Goal: Task Accomplishment & Management: Use online tool/utility

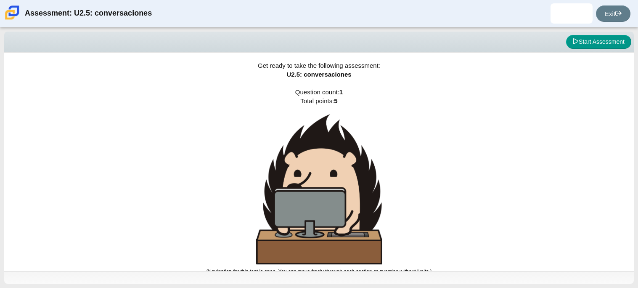
scroll to position [5, 0]
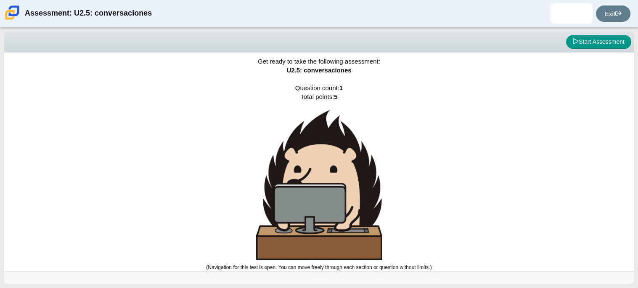
click at [588, 49] on div "Viewing Question 0 of 1 in Pacing Mode Start Assessment" at bounding box center [319, 42] width 630 height 21
click at [596, 46] on button "Start Assessment" at bounding box center [598, 42] width 65 height 14
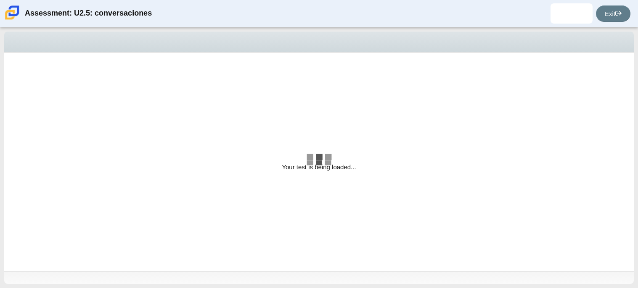
select select "06fad057-86e3-49ec-80e5-8ebec56ce9e7"
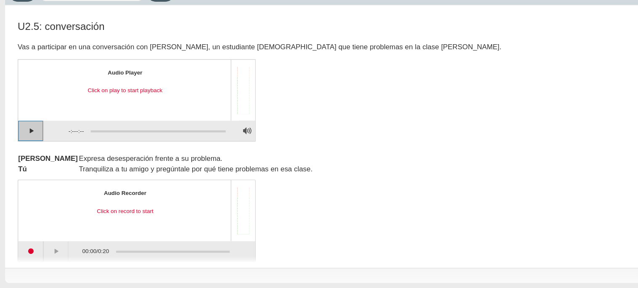
click at [24, 159] on button "Play" at bounding box center [25, 157] width 21 height 17
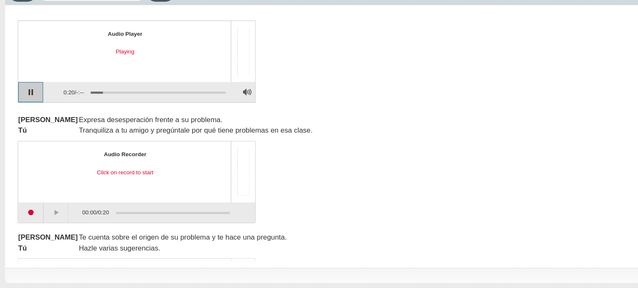
scroll to position [32, 0]
click at [24, 123] on button "Pause playback" at bounding box center [25, 125] width 21 height 17
click at [24, 123] on button "Continue playback" at bounding box center [25, 125] width 21 height 17
click at [24, 123] on button "Pause playback" at bounding box center [25, 125] width 21 height 17
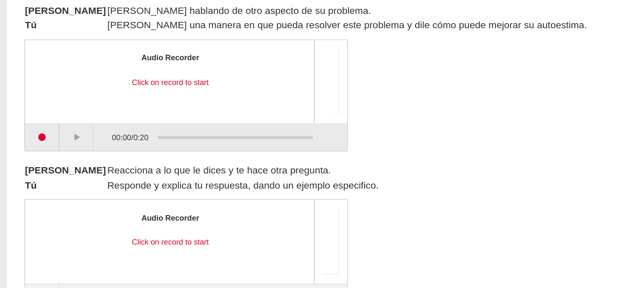
scroll to position [0, 0]
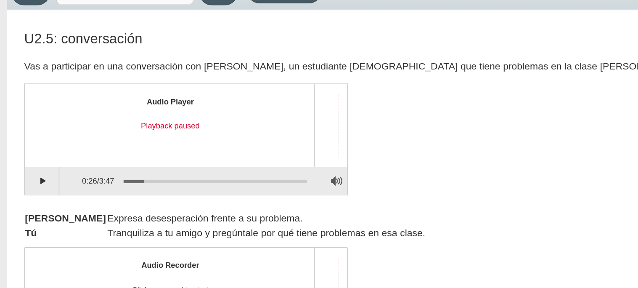
click at [203, 140] on div "Assessment items" at bounding box center [201, 123] width 20 height 50
click at [21, 153] on button "Continue playback" at bounding box center [25, 157] width 21 height 17
click at [15, 149] on button "Pause playback" at bounding box center [25, 157] width 21 height 17
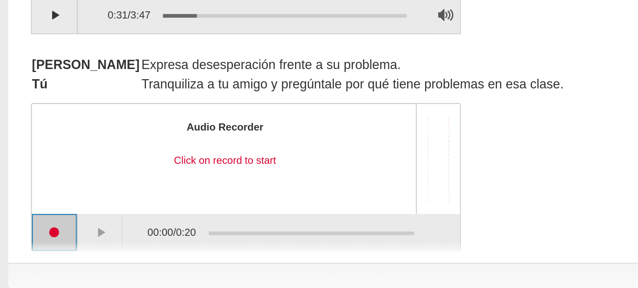
click at [26, 257] on button "Start recording" at bounding box center [25, 257] width 21 height 17
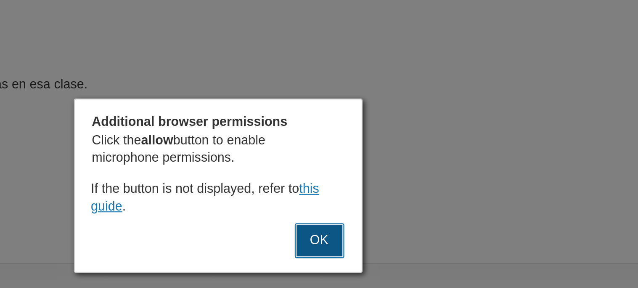
click at [372, 262] on button "OK" at bounding box center [365, 261] width 23 height 16
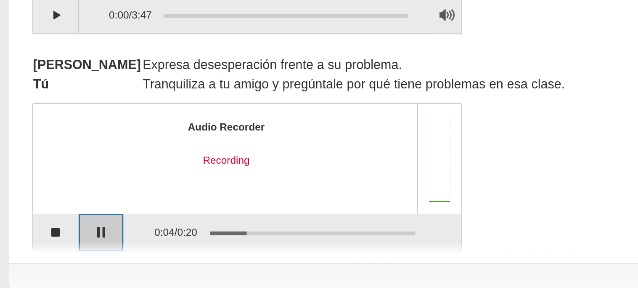
click at [49, 255] on button "Pause" at bounding box center [46, 257] width 21 height 17
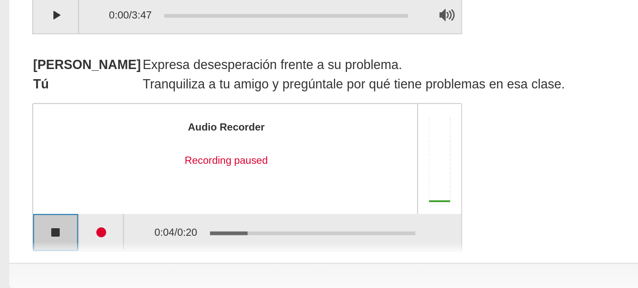
click at [21, 258] on button "Stop recording" at bounding box center [25, 257] width 21 height 17
click at [31, 258] on button "Start recording" at bounding box center [25, 257] width 21 height 17
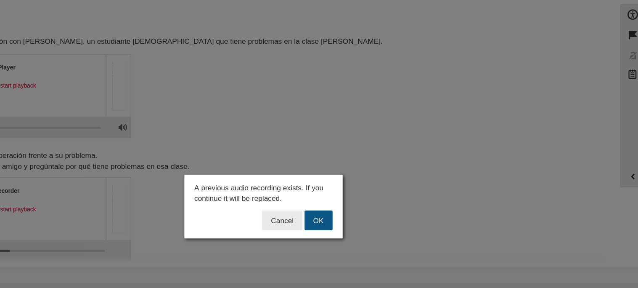
click at [368, 234] on button "OK" at bounding box center [364, 233] width 23 height 16
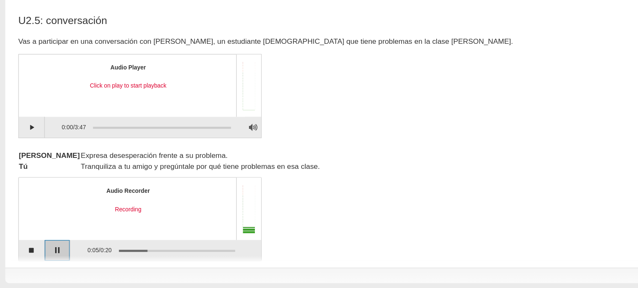
click at [45, 256] on button "Pause" at bounding box center [46, 257] width 21 height 17
click at [22, 257] on button "Stop recording" at bounding box center [25, 257] width 21 height 17
click at [18, 256] on button "Start recording" at bounding box center [25, 257] width 21 height 17
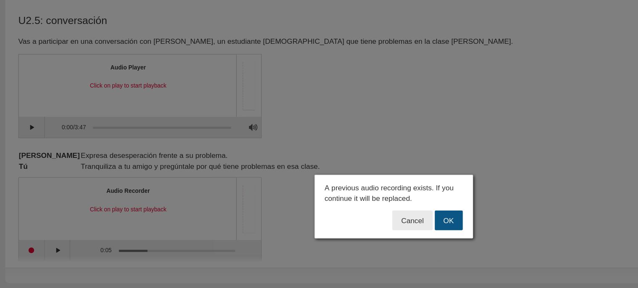
click at [372, 234] on button "OK" at bounding box center [364, 233] width 23 height 16
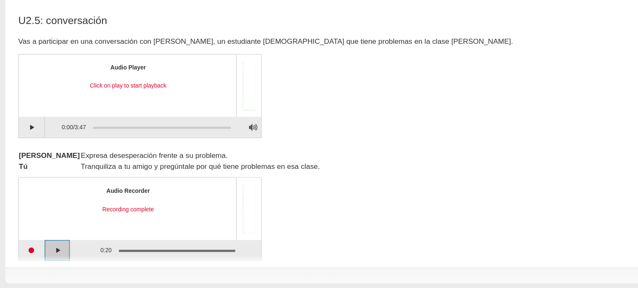
click at [51, 258] on button "Play" at bounding box center [46, 257] width 21 height 17
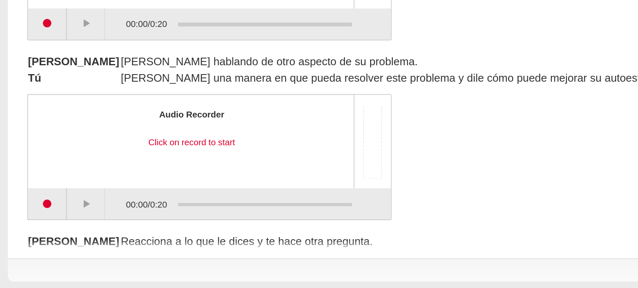
scroll to position [211, 0]
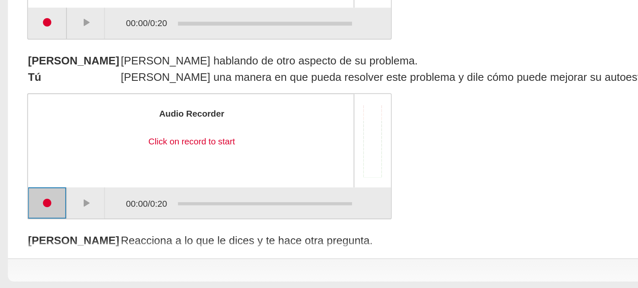
click at [32, 242] on button "Start recording" at bounding box center [25, 241] width 21 height 17
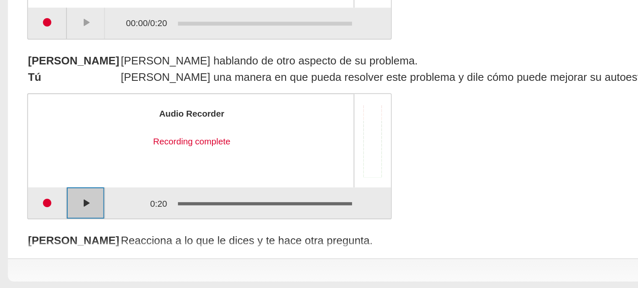
click at [51, 241] on button "Play" at bounding box center [46, 241] width 21 height 17
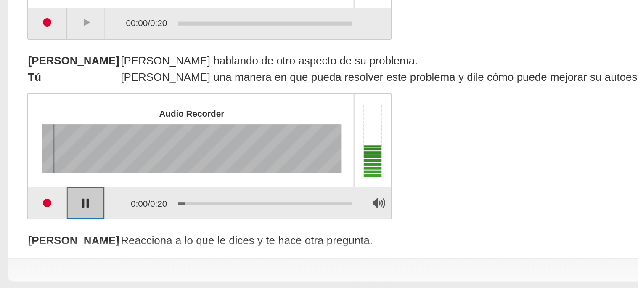
click at [51, 241] on button "Pause playback" at bounding box center [46, 241] width 21 height 17
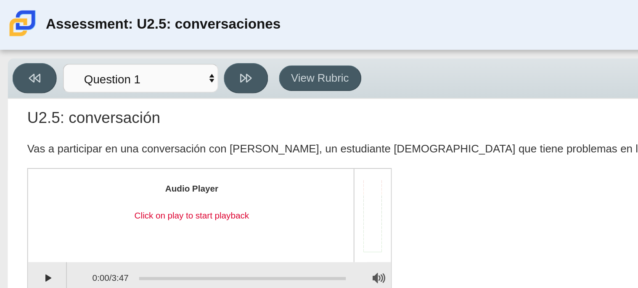
scroll to position [6, 0]
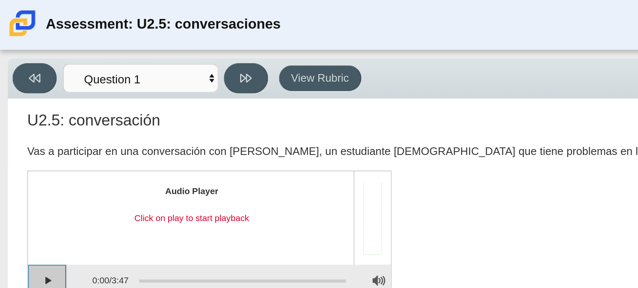
click at [29, 150] on button "Play" at bounding box center [25, 151] width 21 height 17
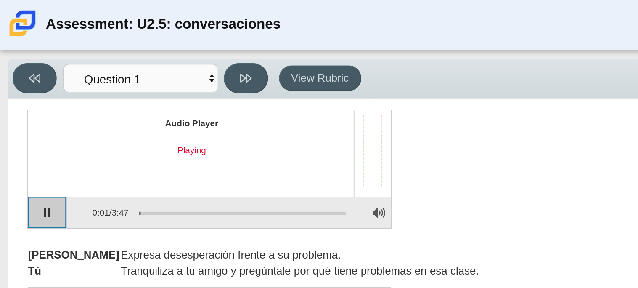
scroll to position [50, 0]
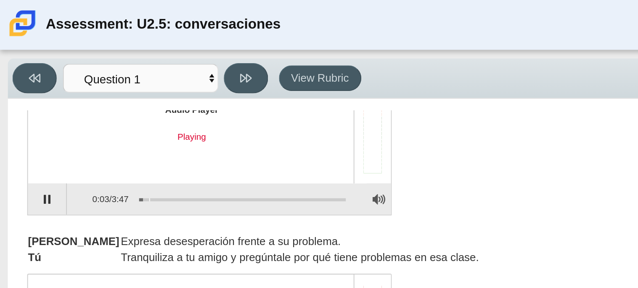
click at [80, 107] on div "Assessment items" at bounding box center [131, 108] width 112 height 2
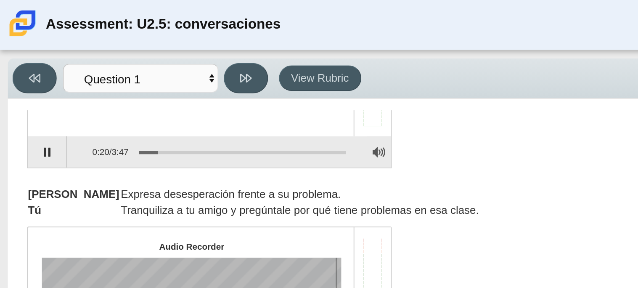
scroll to position [51, 0]
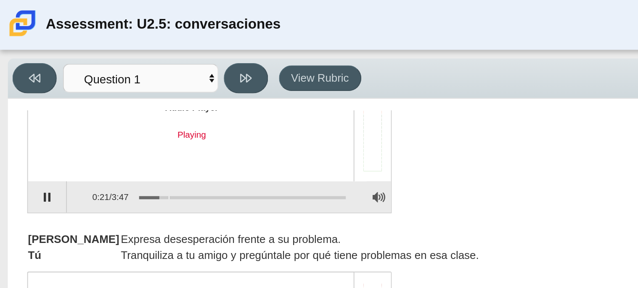
click at [91, 106] on div "Assessment items" at bounding box center [131, 107] width 112 height 2
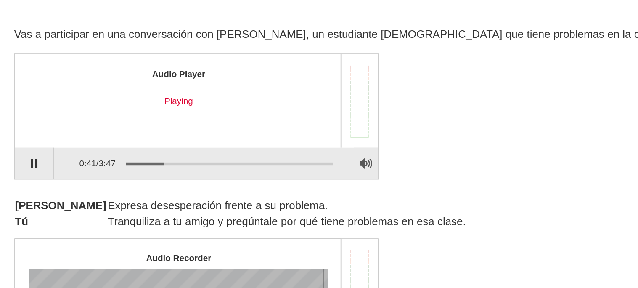
scroll to position [0, 0]
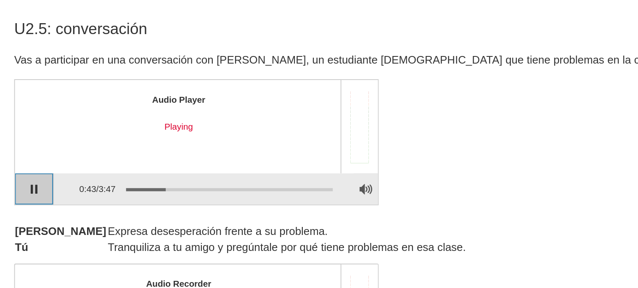
click at [29, 157] on button "Pause playback" at bounding box center [25, 157] width 21 height 17
click at [29, 157] on button "Continue playback" at bounding box center [25, 157] width 21 height 17
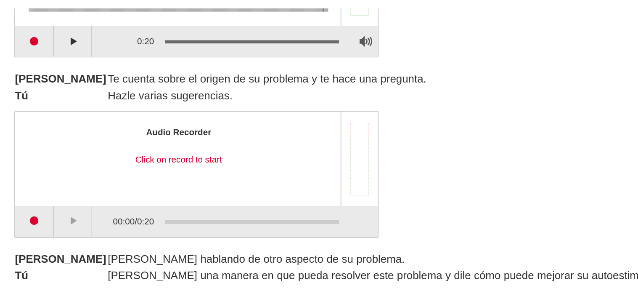
scroll to position [184, 0]
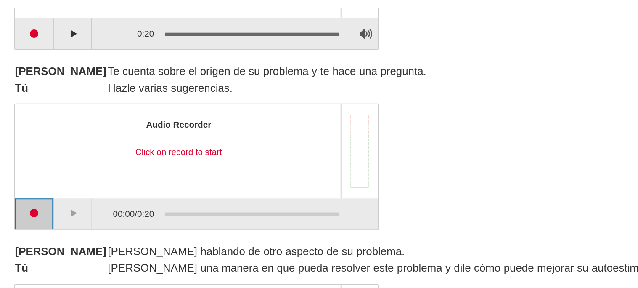
click at [28, 171] on button "Start recording" at bounding box center [25, 170] width 21 height 17
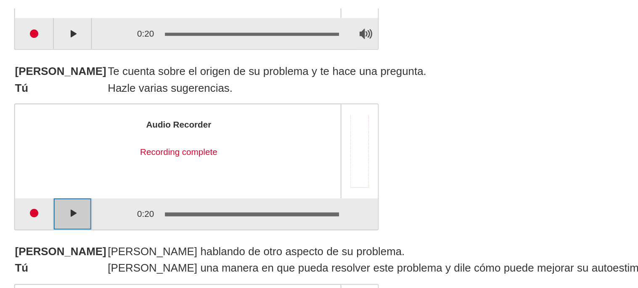
click at [54, 173] on button "Play" at bounding box center [46, 170] width 21 height 17
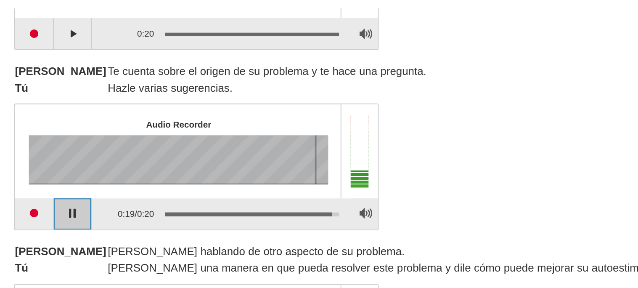
click at [54, 173] on button "Pause playback" at bounding box center [46, 170] width 21 height 17
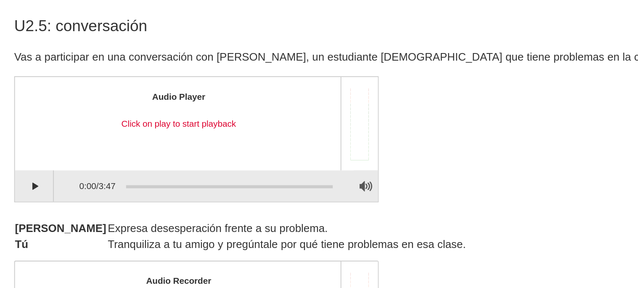
scroll to position [0, 0]
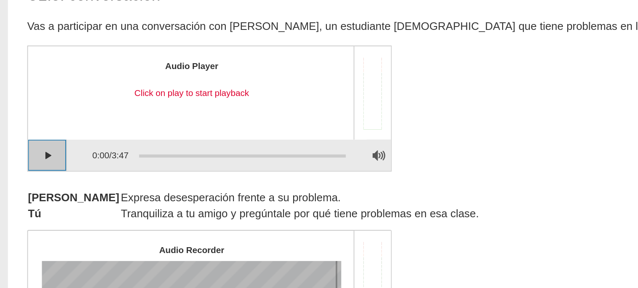
click at [32, 154] on button "Play" at bounding box center [25, 157] width 21 height 17
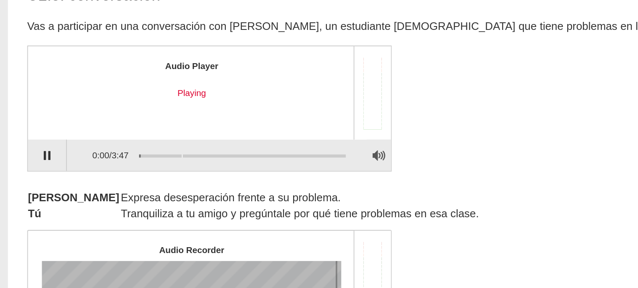
click at [98, 157] on div "Assessment items" at bounding box center [131, 158] width 112 height 2
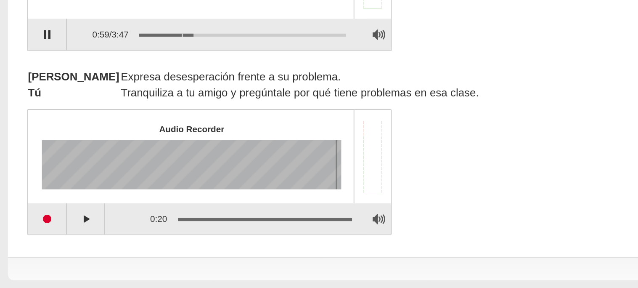
scroll to position [6, 0]
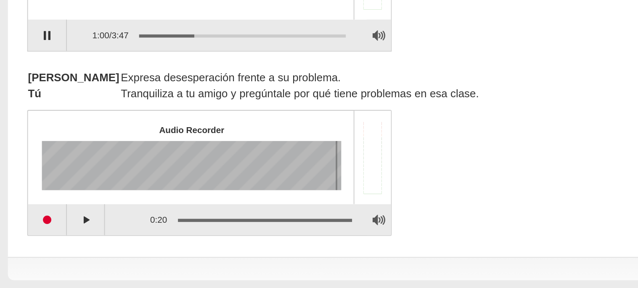
click at [103, 248] on div "Assessment items" at bounding box center [140, 250] width 100 height 15
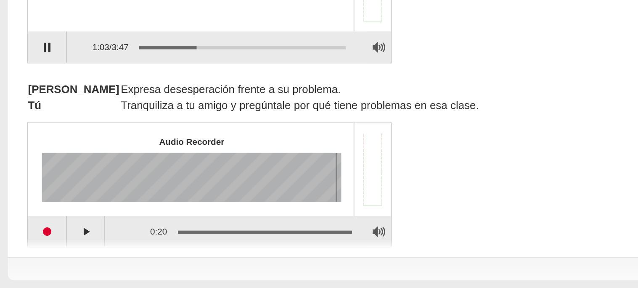
scroll to position [0, 0]
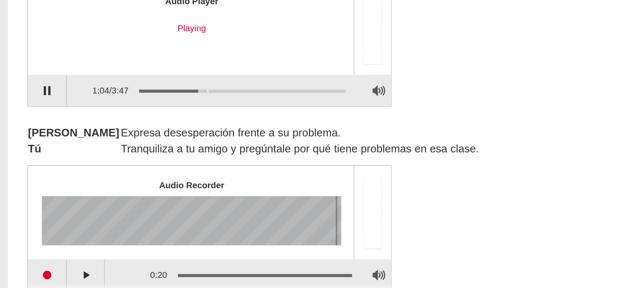
click at [112, 157] on div "Assessment items" at bounding box center [131, 158] width 112 height 2
click at [116, 157] on div "Assessment items" at bounding box center [131, 158] width 112 height 2
click at [120, 157] on div "Assessment items" at bounding box center [131, 158] width 112 height 2
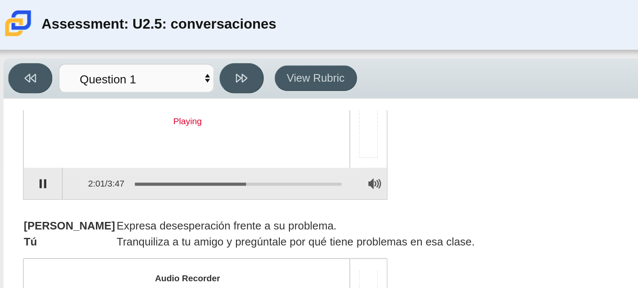
scroll to position [67, 0]
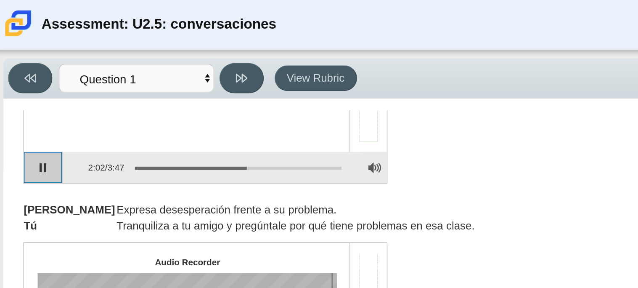
click at [30, 89] on button "Pause playback" at bounding box center [25, 90] width 21 height 17
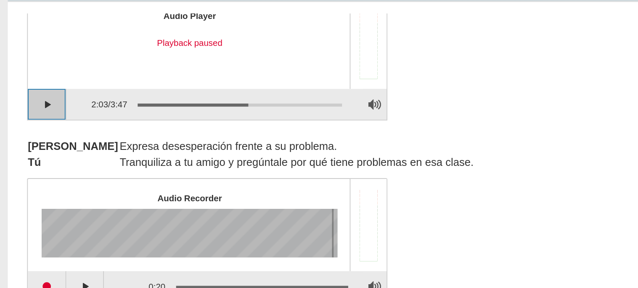
scroll to position [0, 0]
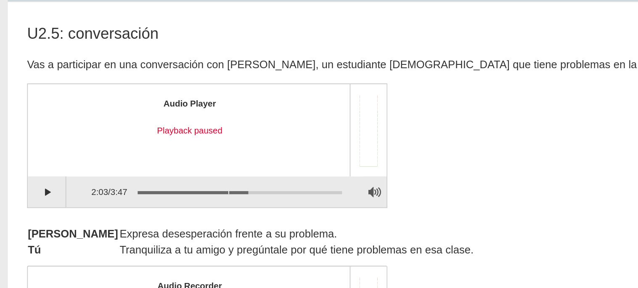
click at [125, 157] on div "Assessment items" at bounding box center [131, 158] width 112 height 2
click at [32, 160] on button "Continue playback" at bounding box center [25, 157] width 21 height 17
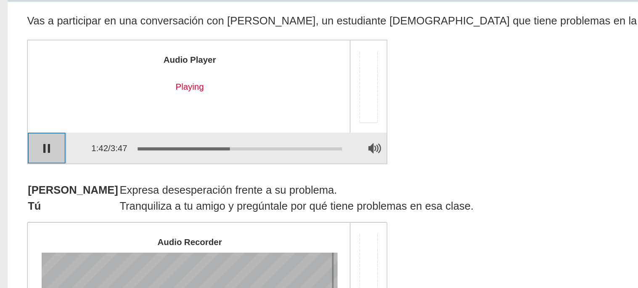
scroll to position [24, 0]
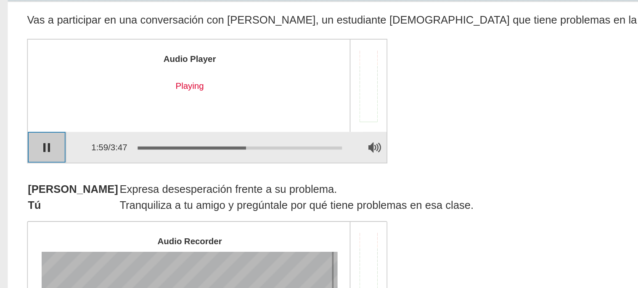
click at [27, 135] on button "Pause playback" at bounding box center [25, 133] width 21 height 17
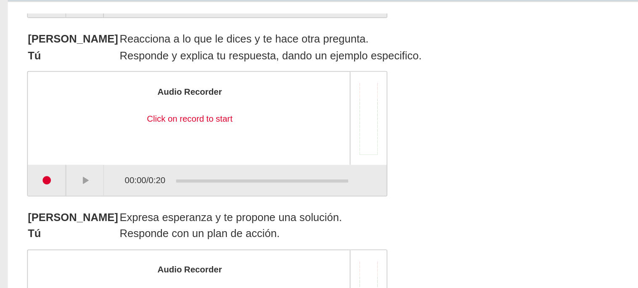
scroll to position [399, 0]
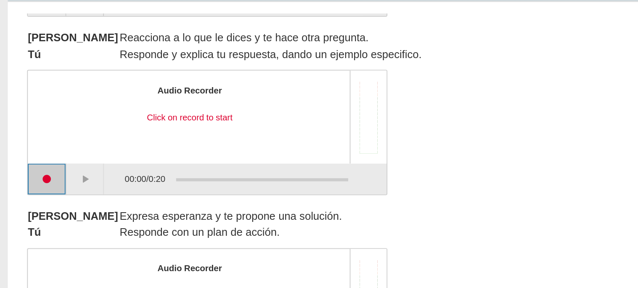
click at [27, 152] on button "Start recording" at bounding box center [25, 150] width 21 height 17
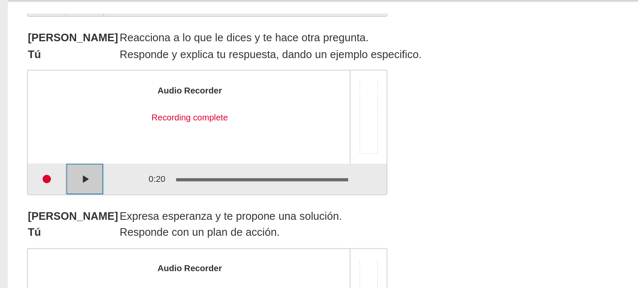
click at [50, 154] on button "Play" at bounding box center [46, 150] width 21 height 17
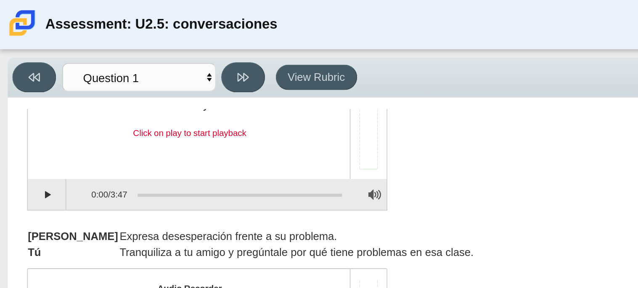
scroll to position [51, 0]
click at [136, 106] on div "Assessment items" at bounding box center [131, 107] width 112 height 2
click at [29, 104] on button "Play" at bounding box center [25, 106] width 21 height 17
click at [124, 106] on div "Assessment items" at bounding box center [131, 107] width 112 height 2
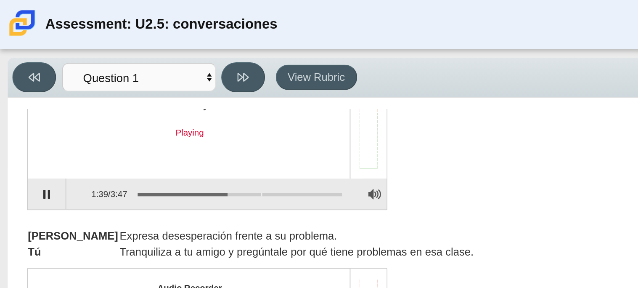
click at [143, 106] on div "Assessment items" at bounding box center [131, 107] width 112 height 2
click at [149, 106] on div "Assessment items" at bounding box center [131, 107] width 112 height 2
click at [158, 106] on div "Assessment items" at bounding box center [131, 107] width 112 height 2
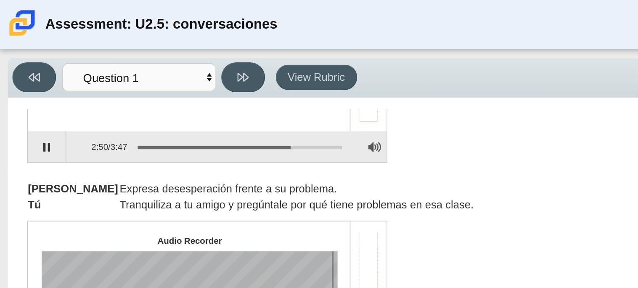
scroll to position [76, 0]
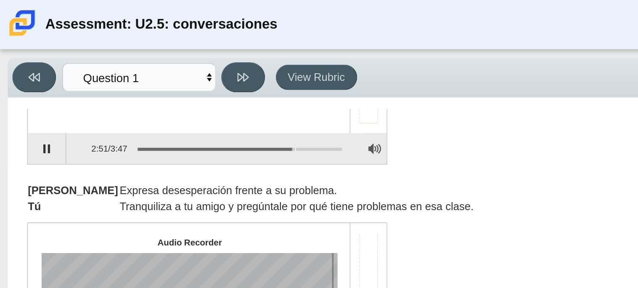
click at [162, 81] on div "Assessment items" at bounding box center [131, 82] width 112 height 2
click at [168, 81] on div "Assessment items" at bounding box center [131, 82] width 112 height 2
click at [171, 81] on div "Assessment items" at bounding box center [131, 82] width 112 height 2
click at [167, 81] on div "Assessment items" at bounding box center [131, 82] width 112 height 2
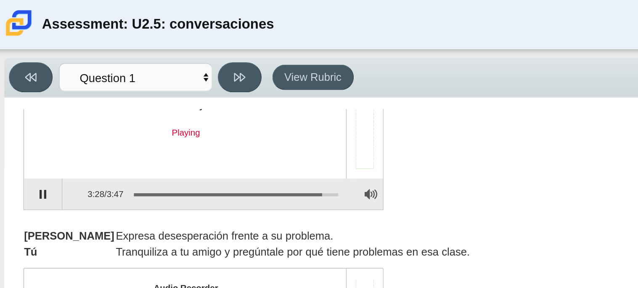
scroll to position [0, 0]
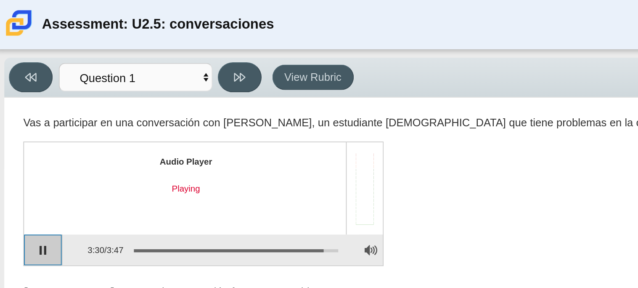
click at [16, 133] on button "Pause playback" at bounding box center [25, 136] width 21 height 17
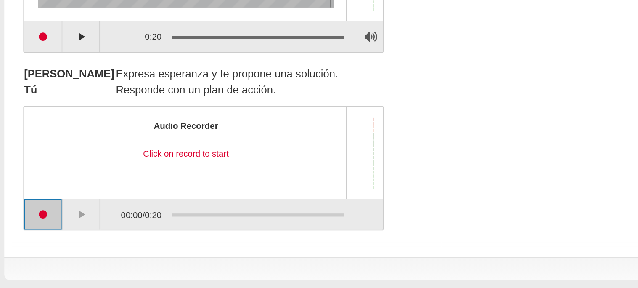
click at [24, 252] on button "Start recording" at bounding box center [25, 247] width 21 height 17
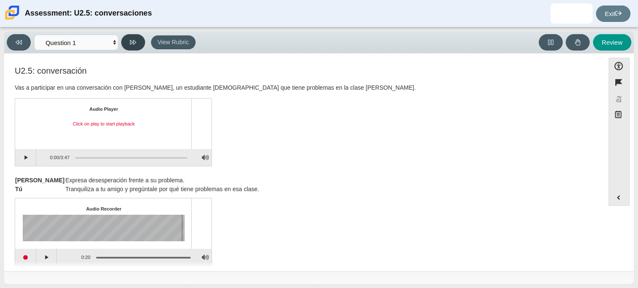
click at [136, 41] on icon at bounding box center [133, 42] width 6 height 6
select select "review"
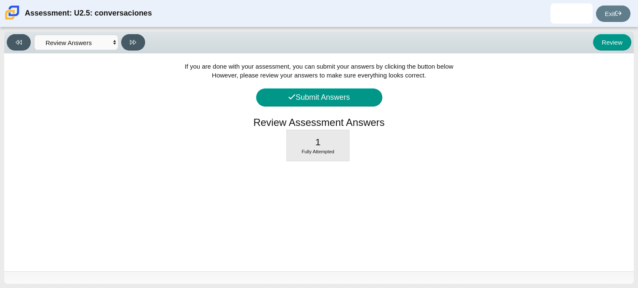
click at [342, 112] on div "If you are done with your assessment, you can submit your answers by clicking t…" at bounding box center [319, 162] width 630 height 218
click at [359, 104] on button "Submit Answers" at bounding box center [319, 97] width 126 height 18
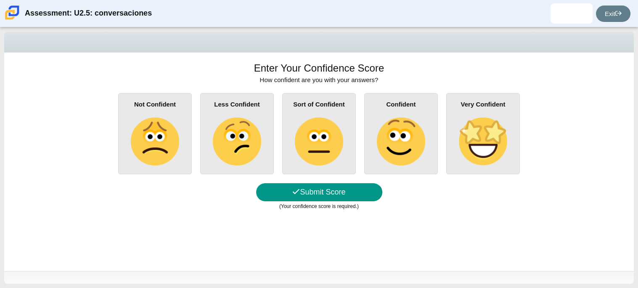
click at [342, 142] on img at bounding box center [319, 141] width 48 height 48
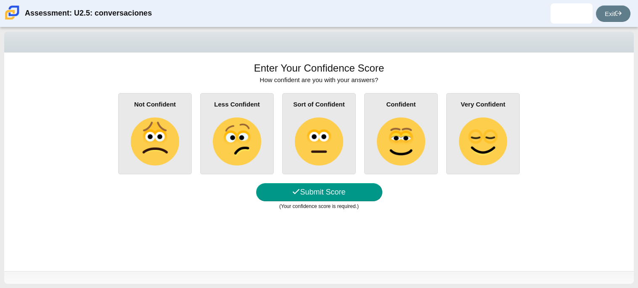
click at [0, 0] on input "Sort of Confident" at bounding box center [0, 0] width 0 height 0
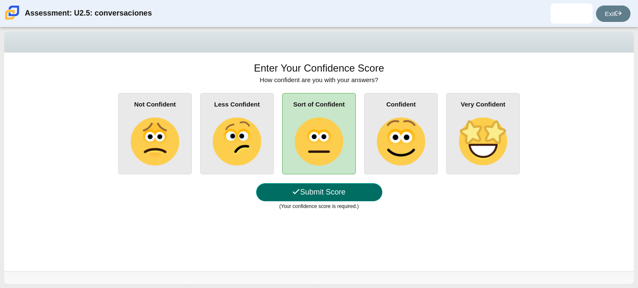
click at [349, 195] on button "Submit Score" at bounding box center [319, 192] width 126 height 18
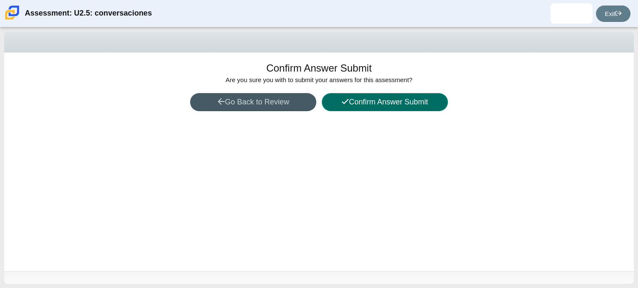
click at [403, 100] on button "Confirm Answer Submit" at bounding box center [385, 102] width 126 height 18
